Goal: Task Accomplishment & Management: Manage account settings

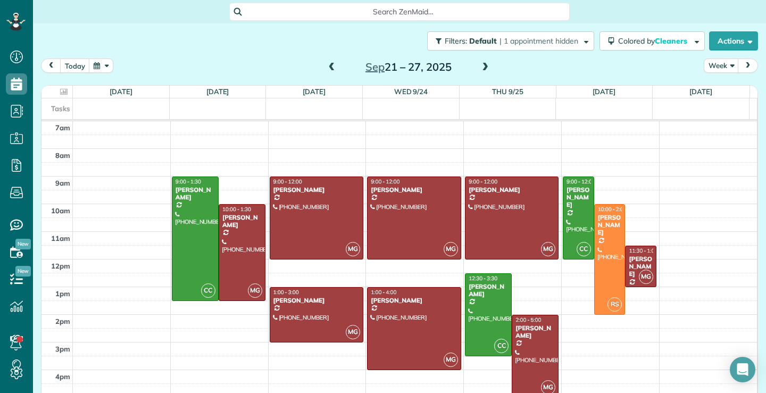
scroll to position [5, 5]
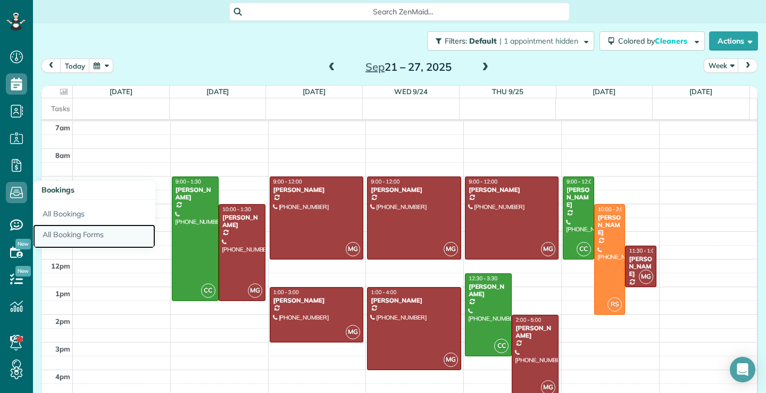
click at [72, 234] on link "All Booking Forms" at bounding box center [94, 236] width 122 height 24
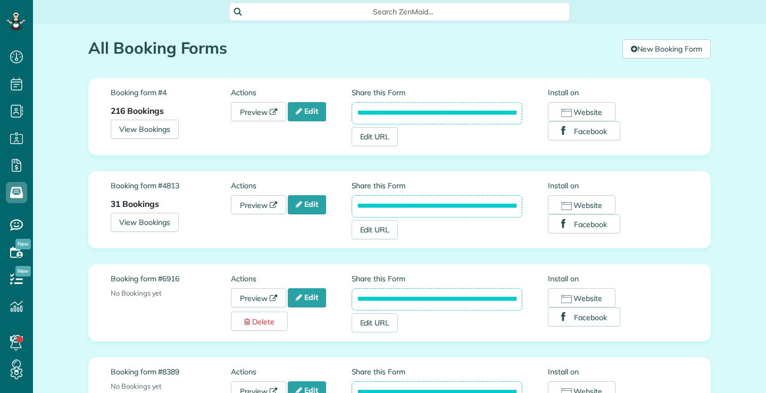
scroll to position [5, 5]
click at [311, 207] on link "Edit" at bounding box center [307, 204] width 38 height 19
click at [251, 111] on link "Preview" at bounding box center [258, 111] width 55 height 19
click at [312, 114] on link "Edit" at bounding box center [307, 111] width 38 height 19
